Goal: Complete application form

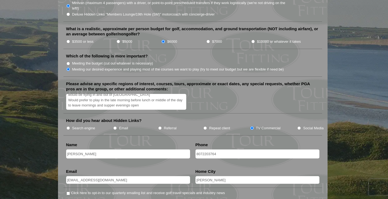
scroll to position [707, 0]
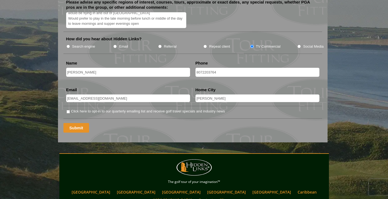
click at [77, 123] on input "Submit" at bounding box center [76, 128] width 26 height 10
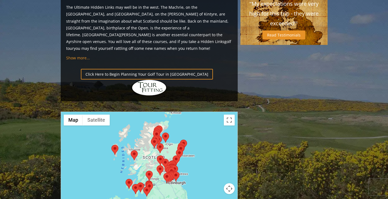
scroll to position [628, 0]
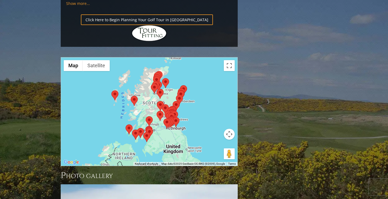
click at [162, 104] on area at bounding box center [162, 104] width 0 height 0
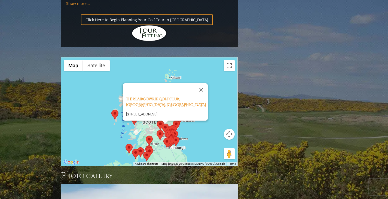
drag, startPoint x: 219, startPoint y: 40, endPoint x: 236, endPoint y: 38, distance: 16.5
click at [221, 57] on div "The Blairgowrie Golf Club, [GEOGRAPHIC_DATA], [STREET_ADDRESS]" at bounding box center [149, 111] width 176 height 108
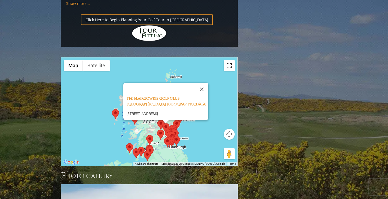
click at [228, 60] on button "Toggle fullscreen view" at bounding box center [229, 65] width 11 height 11
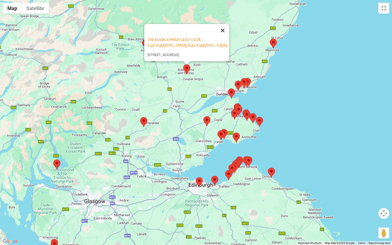
click at [225, 24] on button "Close" at bounding box center [222, 30] width 13 height 13
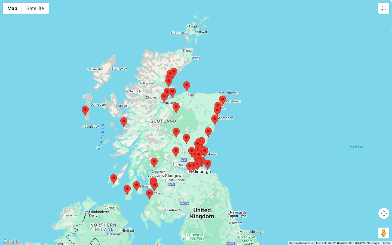
drag, startPoint x: 161, startPoint y: 46, endPoint x: 195, endPoint y: 119, distance: 80.9
click at [195, 119] on div at bounding box center [196, 122] width 392 height 245
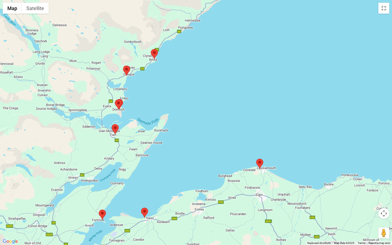
drag, startPoint x: 174, startPoint y: 51, endPoint x: 147, endPoint y: 180, distance: 131.7
click at [147, 180] on div at bounding box center [196, 122] width 392 height 245
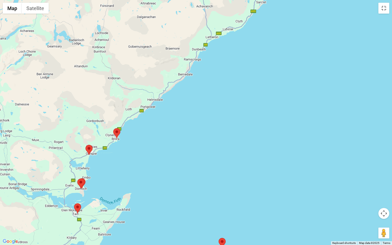
drag, startPoint x: 209, startPoint y: 70, endPoint x: 172, endPoint y: 150, distance: 88.5
click at [172, 151] on div at bounding box center [196, 122] width 392 height 245
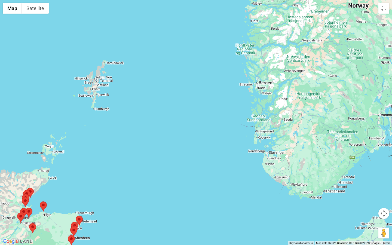
drag, startPoint x: 274, startPoint y: 153, endPoint x: 150, endPoint y: 170, distance: 125.0
click at [111, 180] on div at bounding box center [196, 122] width 392 height 245
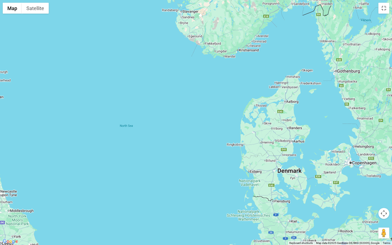
drag, startPoint x: 236, startPoint y: 144, endPoint x: 154, endPoint y: 0, distance: 165.9
click at [154, 0] on div at bounding box center [196, 122] width 392 height 245
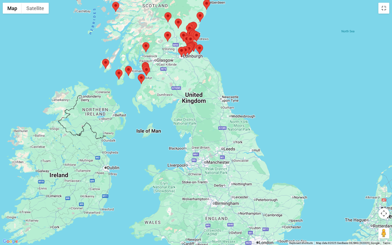
drag, startPoint x: 151, startPoint y: 179, endPoint x: 373, endPoint y: 83, distance: 241.7
click at [373, 83] on div at bounding box center [196, 122] width 392 height 245
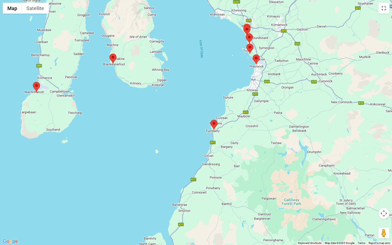
drag, startPoint x: 136, startPoint y: 87, endPoint x: 182, endPoint y: 157, distance: 83.4
click at [182, 157] on div at bounding box center [196, 122] width 392 height 245
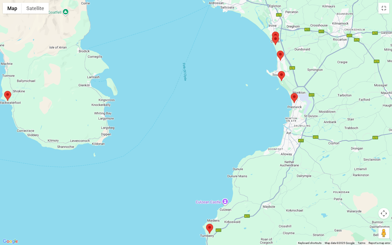
drag, startPoint x: 194, startPoint y: 71, endPoint x: 162, endPoint y: 171, distance: 104.3
click at [156, 176] on div at bounding box center [196, 122] width 392 height 245
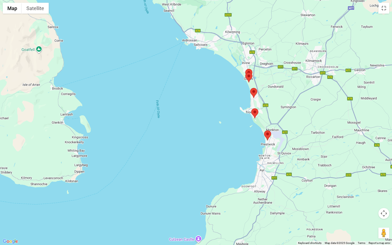
drag, startPoint x: 268, startPoint y: 88, endPoint x: 240, endPoint y: 128, distance: 49.0
click at [241, 127] on div at bounding box center [196, 122] width 392 height 245
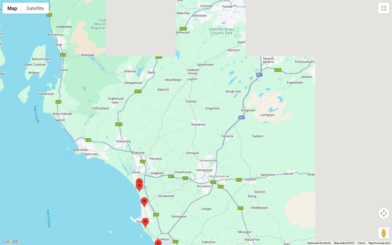
drag, startPoint x: 186, startPoint y: 92, endPoint x: 76, endPoint y: 197, distance: 152.0
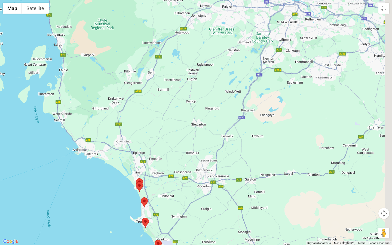
click at [75, 199] on div at bounding box center [196, 122] width 392 height 245
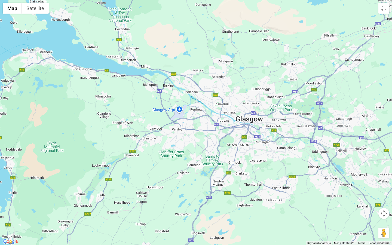
drag, startPoint x: 228, startPoint y: 125, endPoint x: 181, endPoint y: 241, distance: 125.4
click at [181, 199] on div at bounding box center [196, 122] width 392 height 245
